Goal: Task Accomplishment & Management: Manage account settings

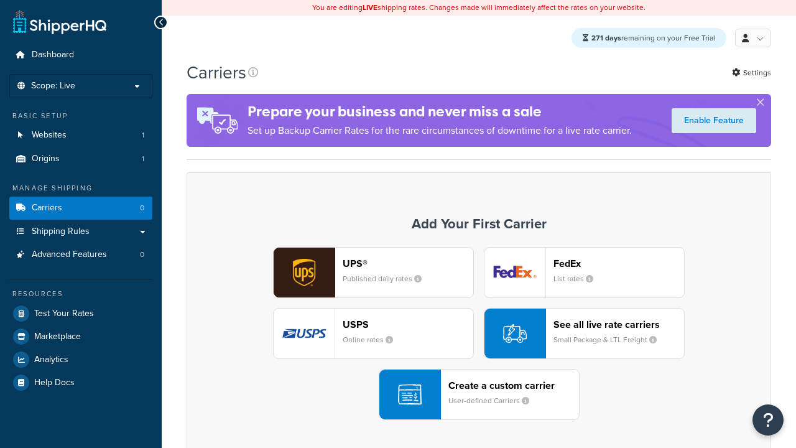
click at [479, 334] on div "UPS® Published daily rates FedEx List rates USPS Online rates See all live rate…" at bounding box center [479, 333] width 558 height 173
click at [479, 395] on div "Create a custom carrier User-defined Carriers" at bounding box center [513, 394] width 131 height 30
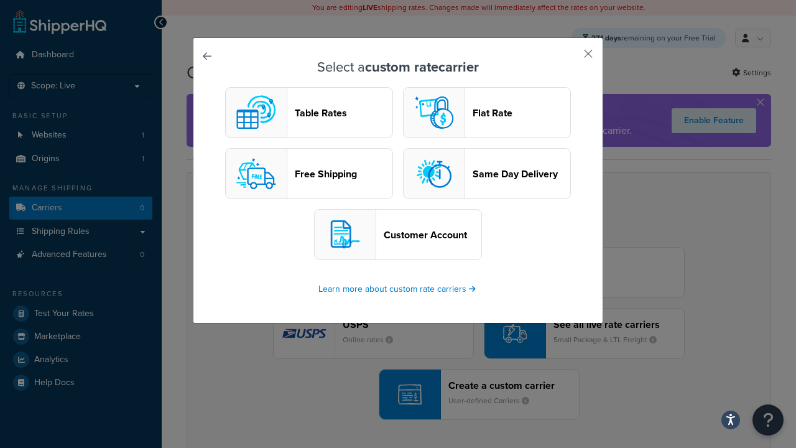
click at [309, 113] on header "Table Rates" at bounding box center [344, 113] width 98 height 12
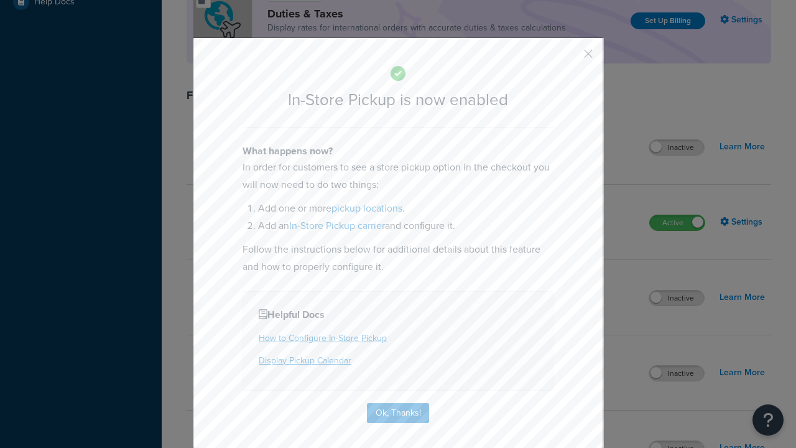
click at [570, 58] on button "button" at bounding box center [569, 58] width 3 height 3
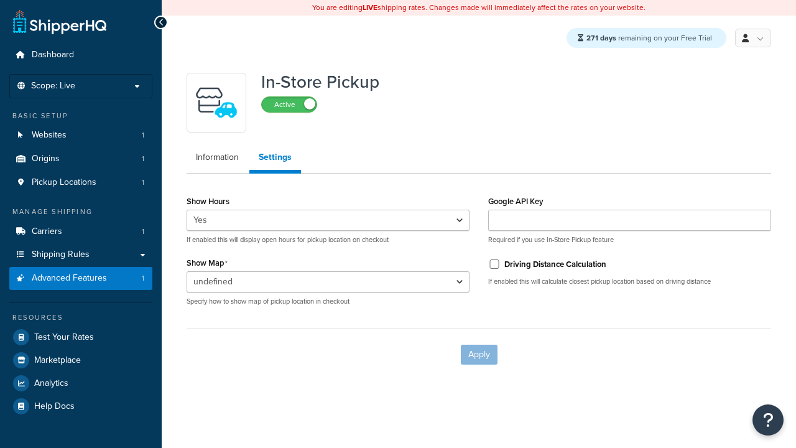
select select "inline"
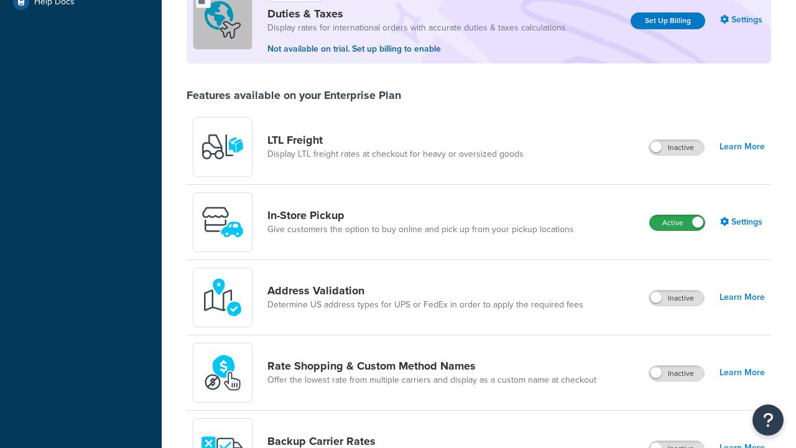
scroll to position [381, 0]
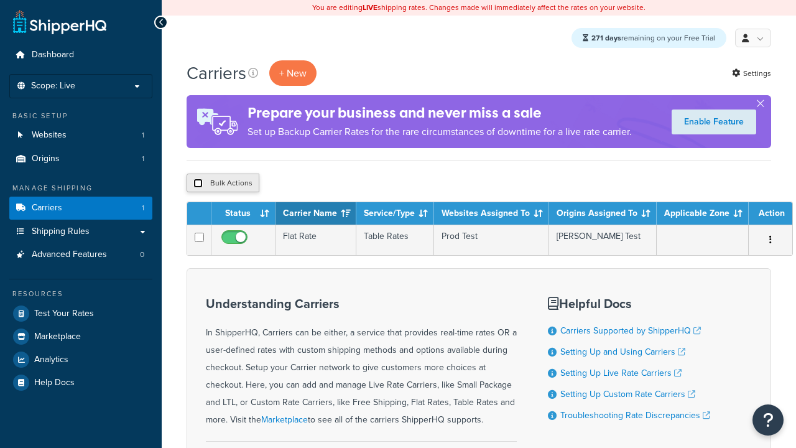
click at [198, 184] on input "checkbox" at bounding box center [197, 182] width 9 height 9
checkbox input "true"
click at [0, 0] on button "Delete" at bounding box center [0, 0] width 0 height 0
